Goal: Task Accomplishment & Management: Manage account settings

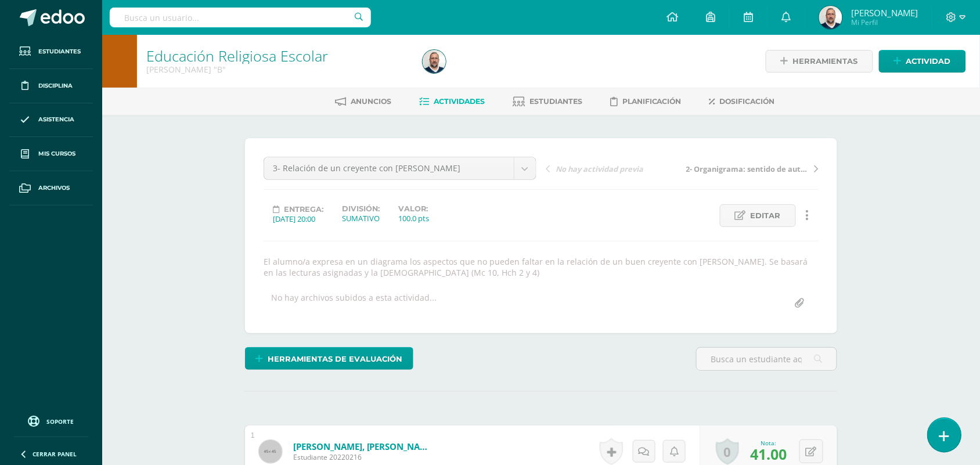
click at [950, 435] on link at bounding box center [944, 435] width 33 height 34
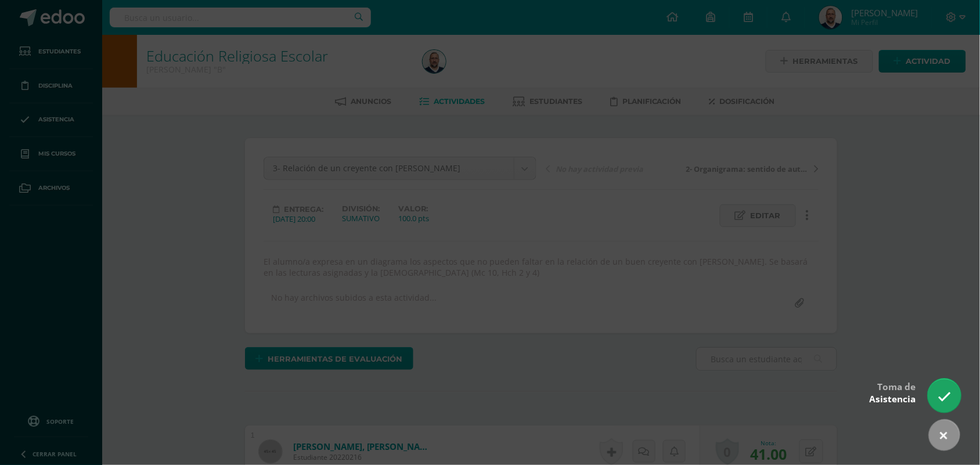
click at [948, 392] on icon at bounding box center [944, 396] width 13 height 13
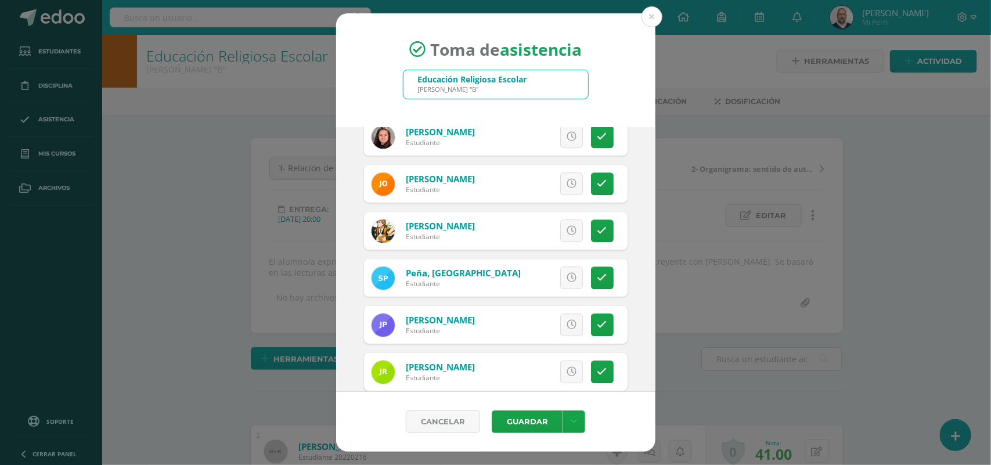
scroll to position [1554, 0]
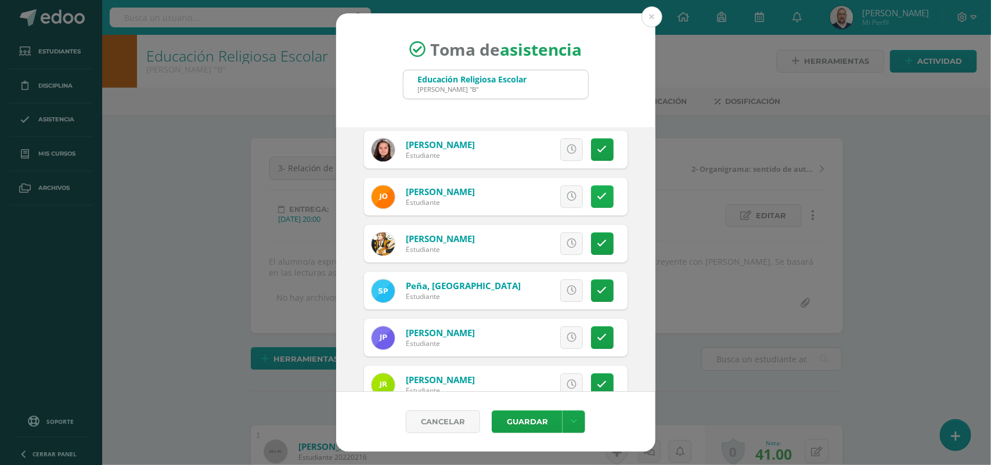
click at [597, 195] on icon at bounding box center [602, 197] width 10 height 10
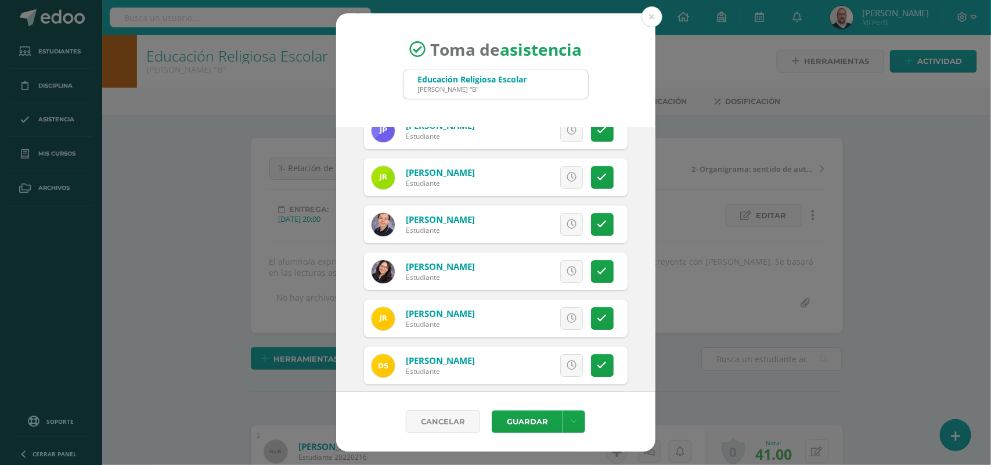
scroll to position [1844, 0]
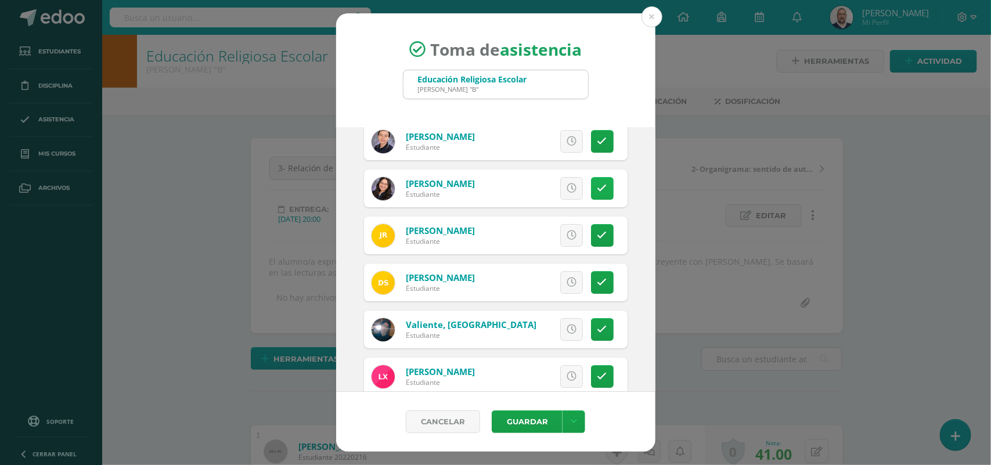
click at [597, 185] on icon at bounding box center [602, 188] width 10 height 10
click at [536, 424] on button "Guardar" at bounding box center [527, 421] width 71 height 23
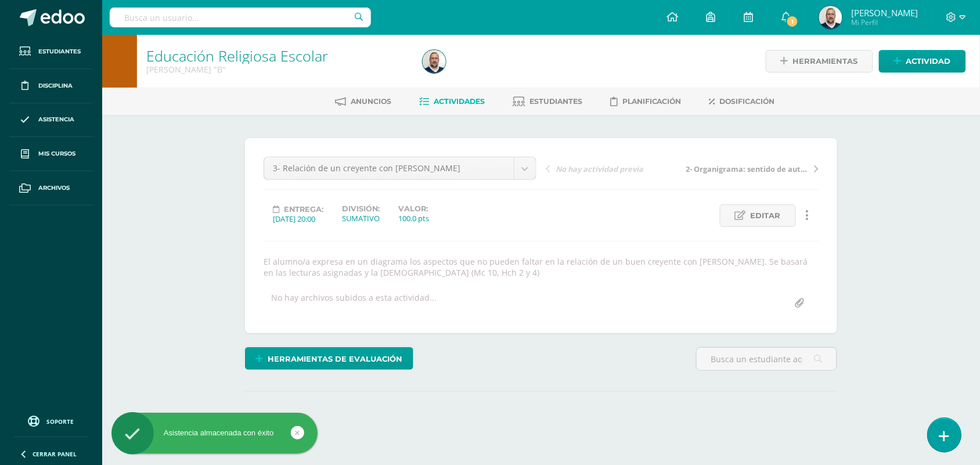
click at [933, 434] on link at bounding box center [944, 435] width 33 height 34
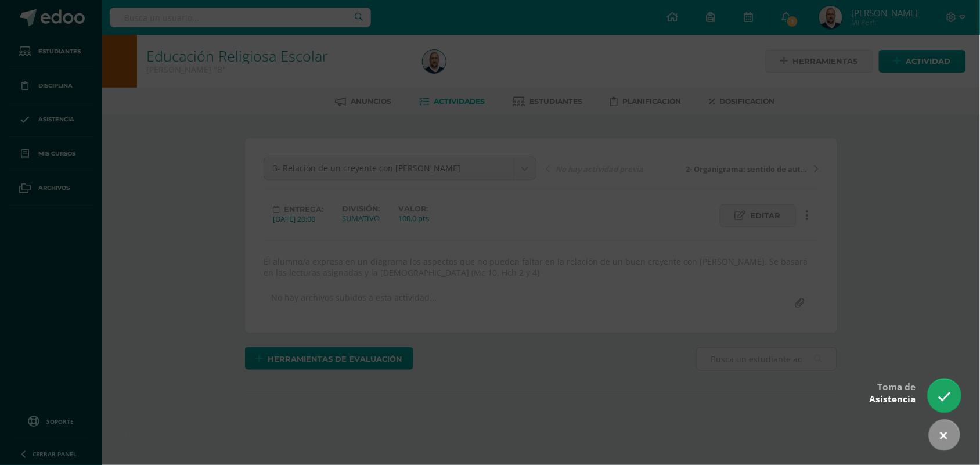
click at [939, 392] on icon at bounding box center [944, 396] width 13 height 13
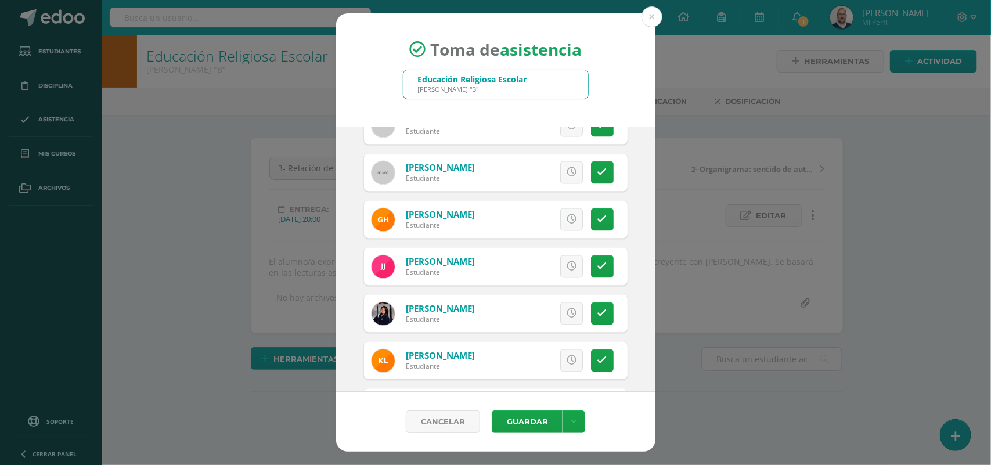
scroll to position [1020, 0]
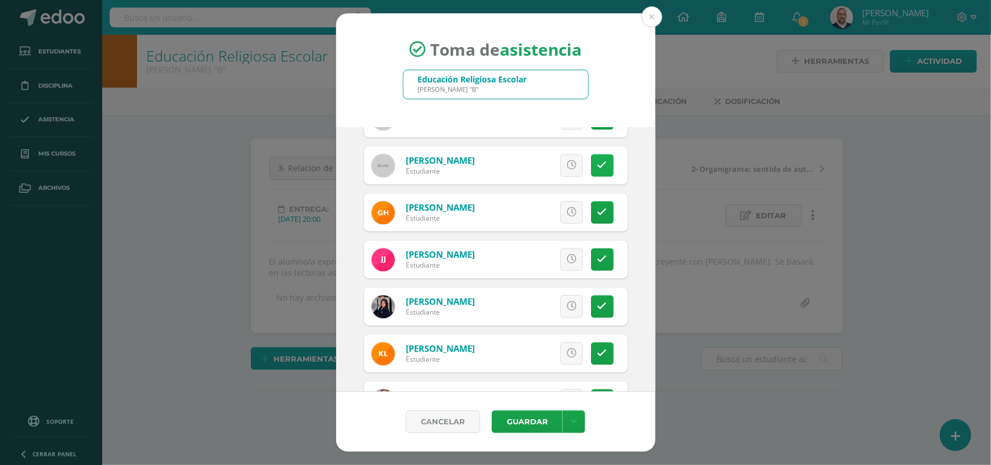
click at [596, 166] on link at bounding box center [602, 165] width 23 height 23
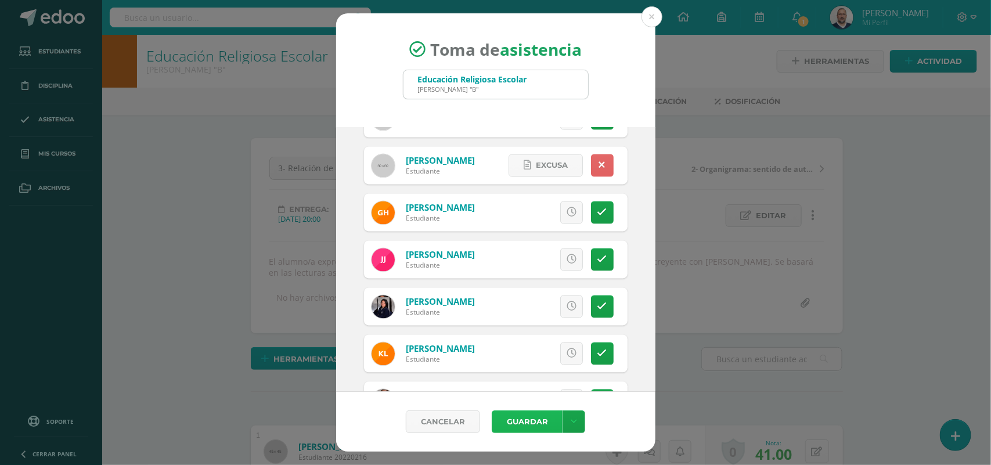
click at [538, 419] on button "Guardar" at bounding box center [527, 421] width 71 height 23
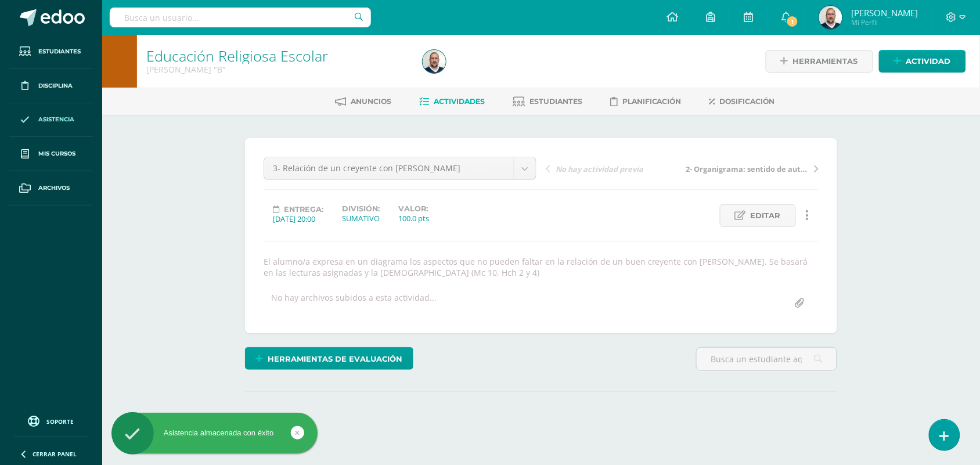
click at [53, 116] on span "Asistencia" at bounding box center [56, 119] width 36 height 9
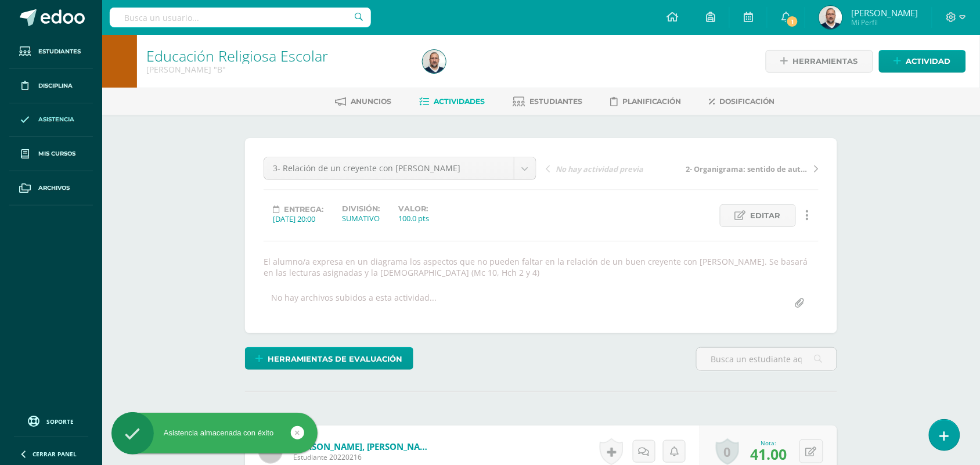
scroll to position [1, 0]
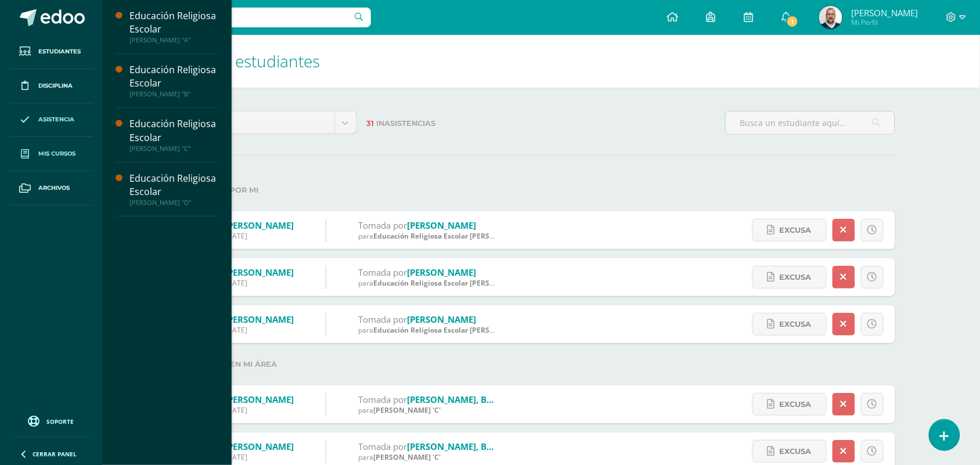
click at [67, 155] on span "Mis cursos" at bounding box center [56, 153] width 37 height 9
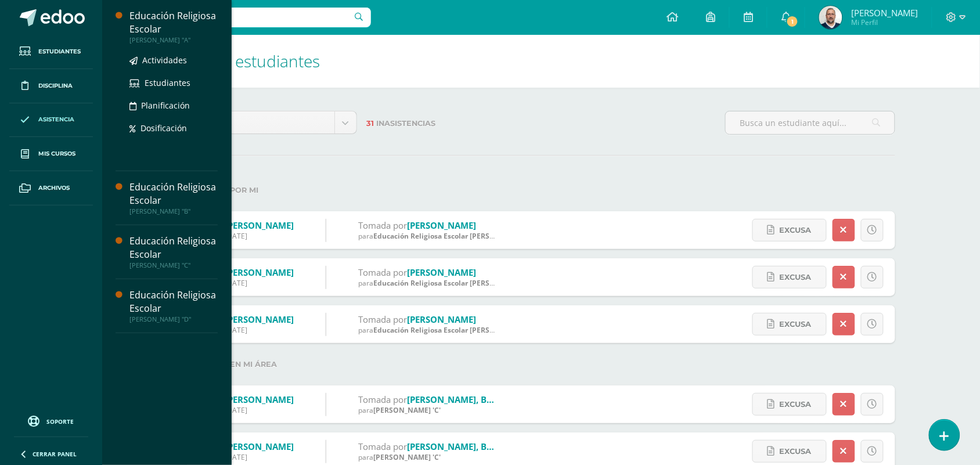
click at [145, 16] on div "Educación Religiosa Escolar" at bounding box center [173, 22] width 88 height 27
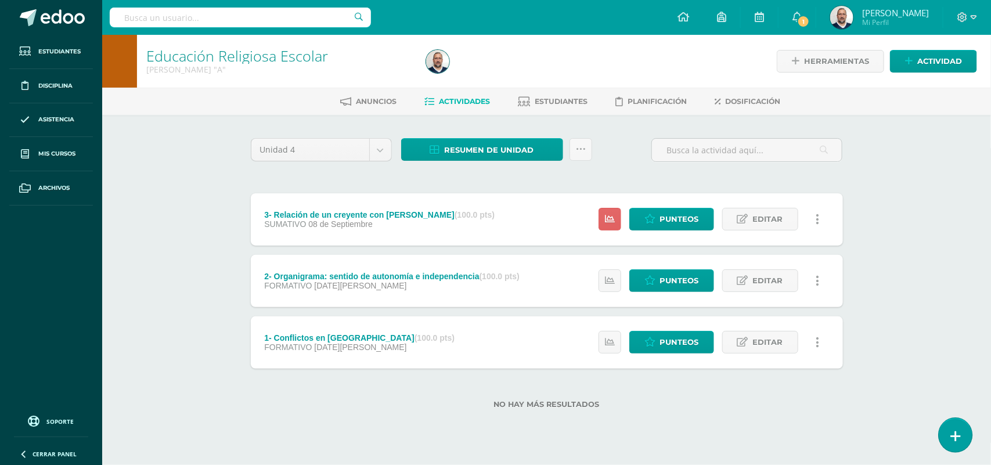
click at [956, 434] on icon at bounding box center [955, 436] width 10 height 13
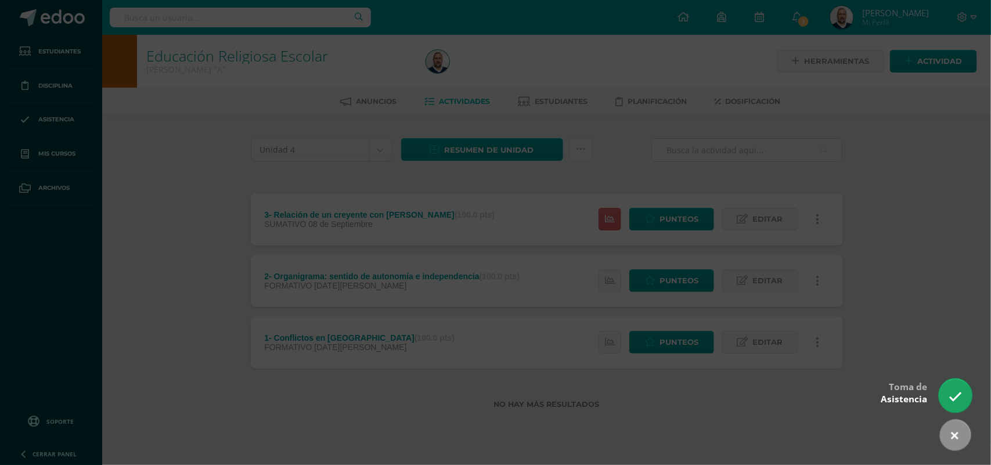
click at [955, 404] on link at bounding box center [955, 396] width 33 height 34
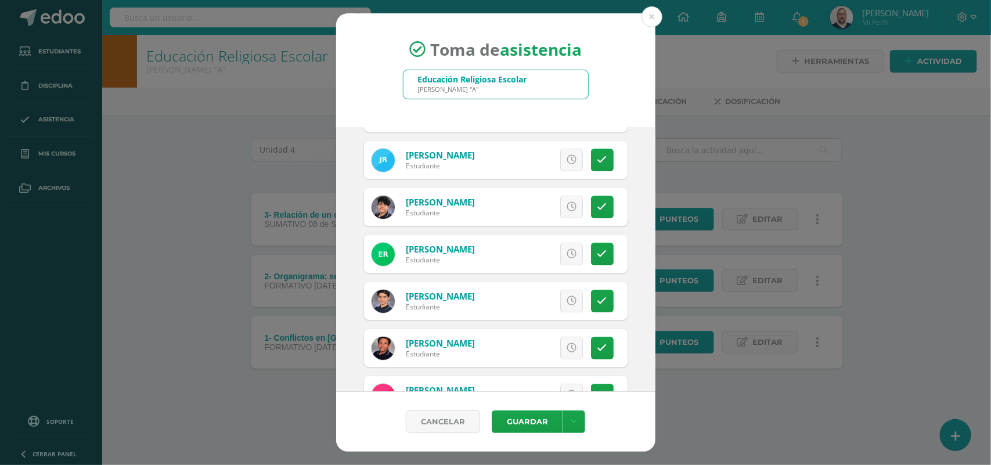
scroll to position [1879, 0]
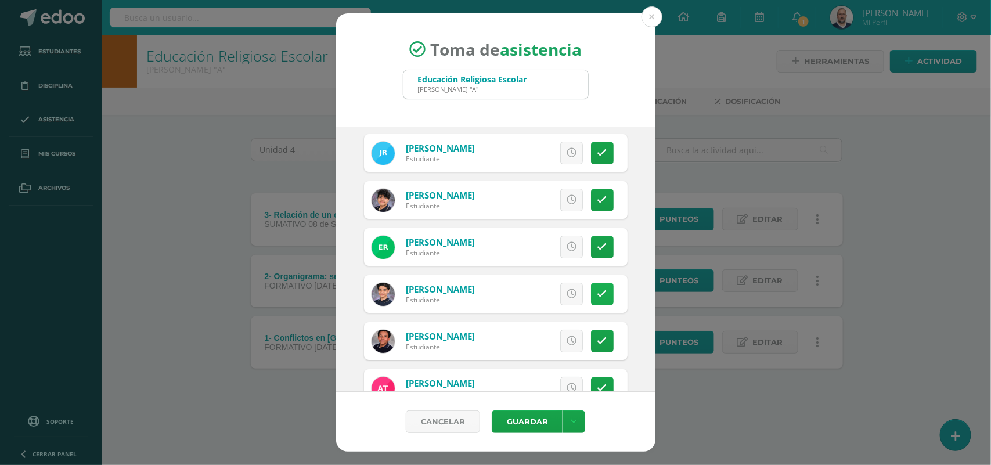
click at [597, 293] on icon at bounding box center [602, 294] width 10 height 10
click at [517, 410] on button "Guardar" at bounding box center [527, 421] width 71 height 23
